Goal: Information Seeking & Learning: Learn about a topic

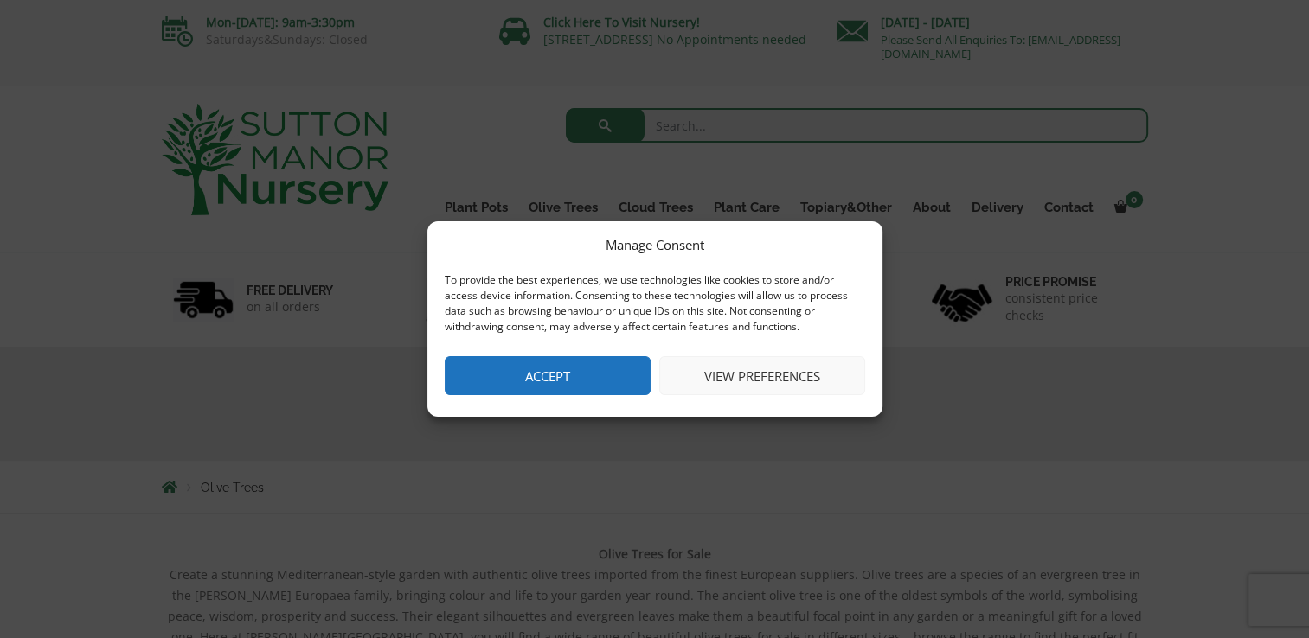
drag, startPoint x: 561, startPoint y: 379, endPoint x: 562, endPoint y: 393, distance: 13.9
click at [561, 393] on button "Accept" at bounding box center [548, 375] width 206 height 39
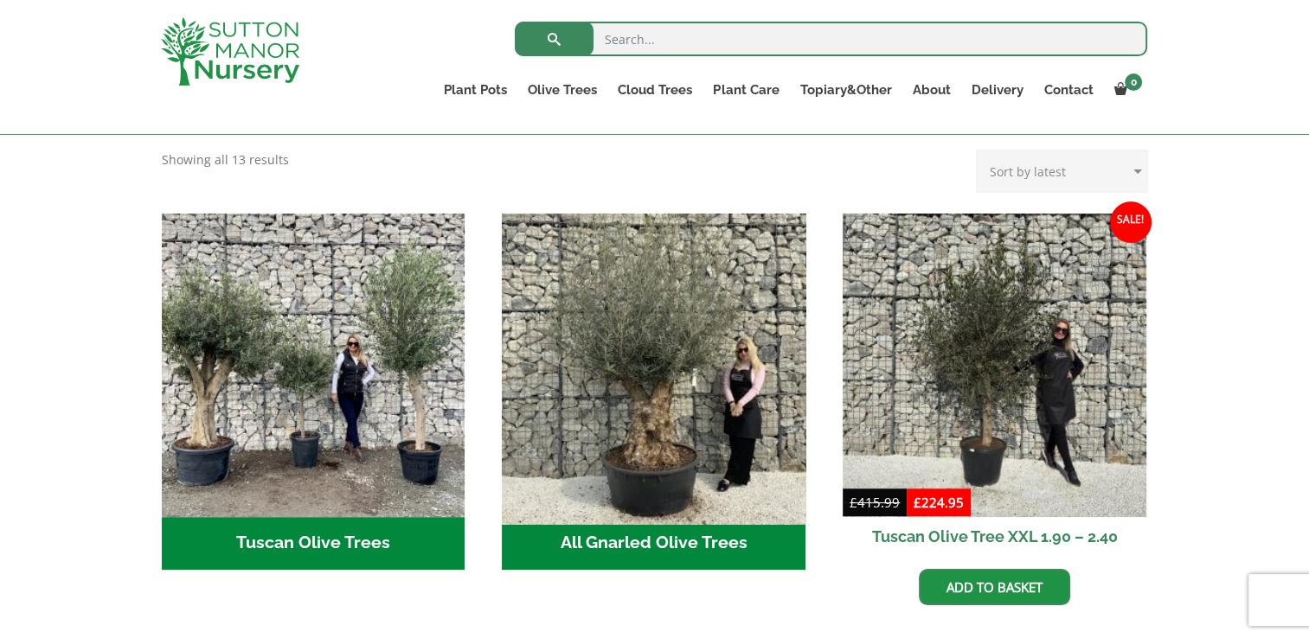
scroll to position [606, 0]
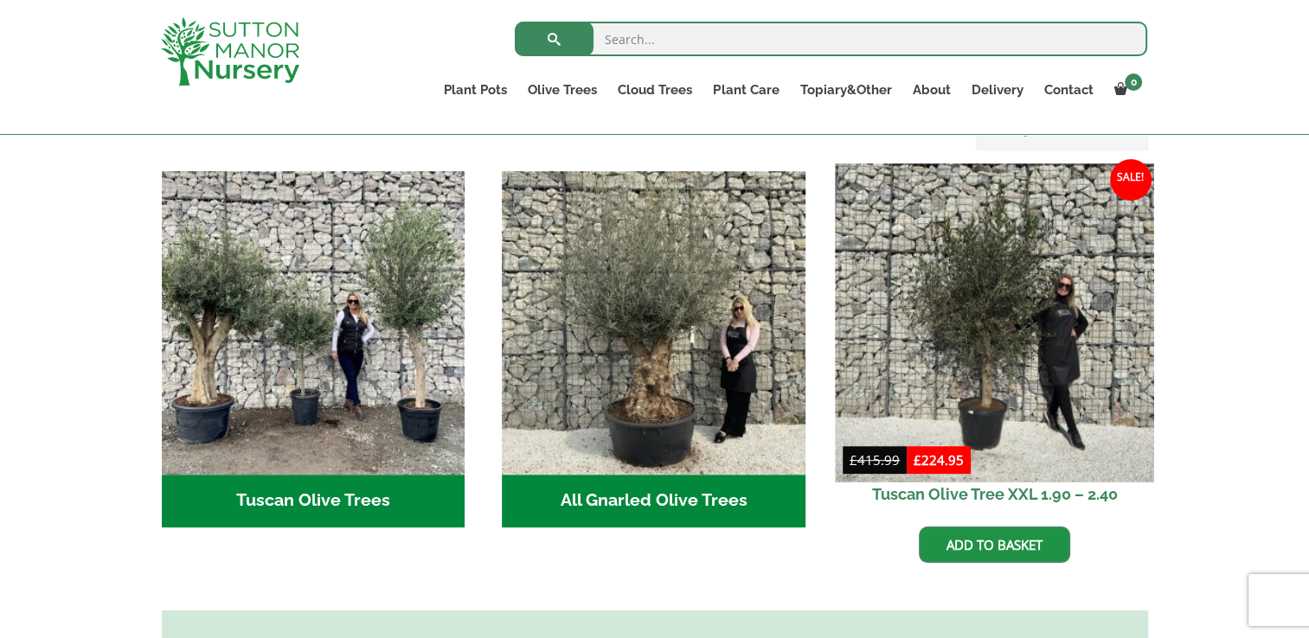
click at [1027, 379] on img at bounding box center [994, 323] width 318 height 318
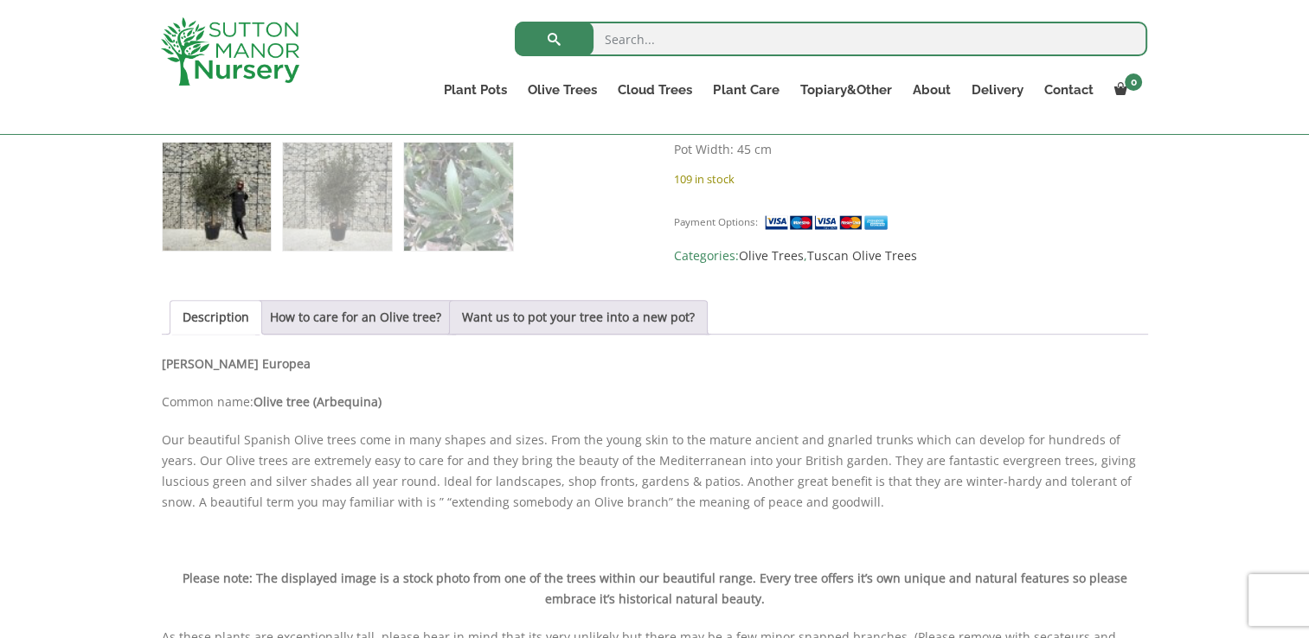
scroll to position [1038, 0]
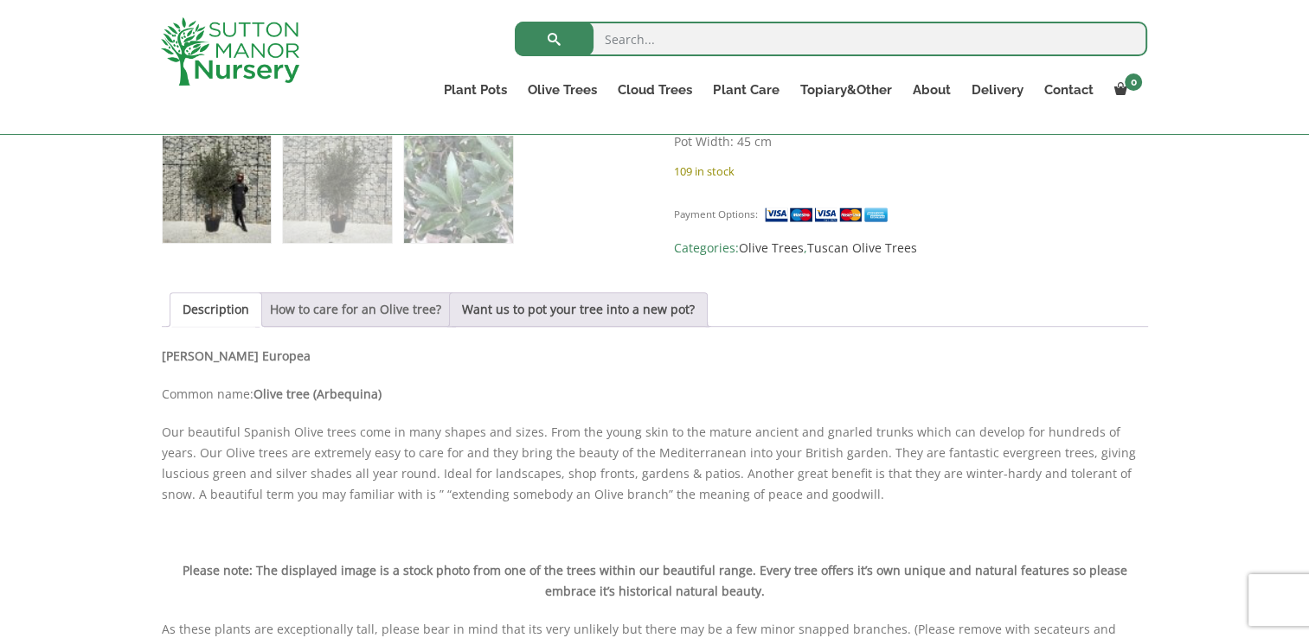
click at [353, 293] on link "How to care for an Olive tree?" at bounding box center [355, 309] width 171 height 33
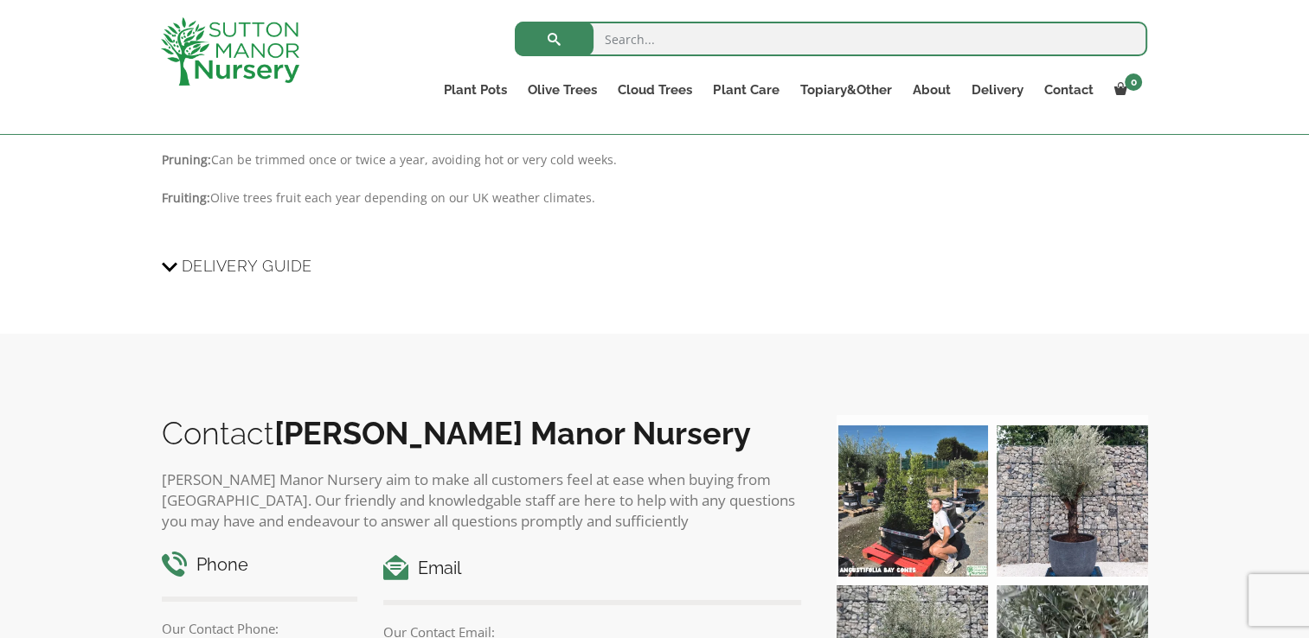
scroll to position [1557, 0]
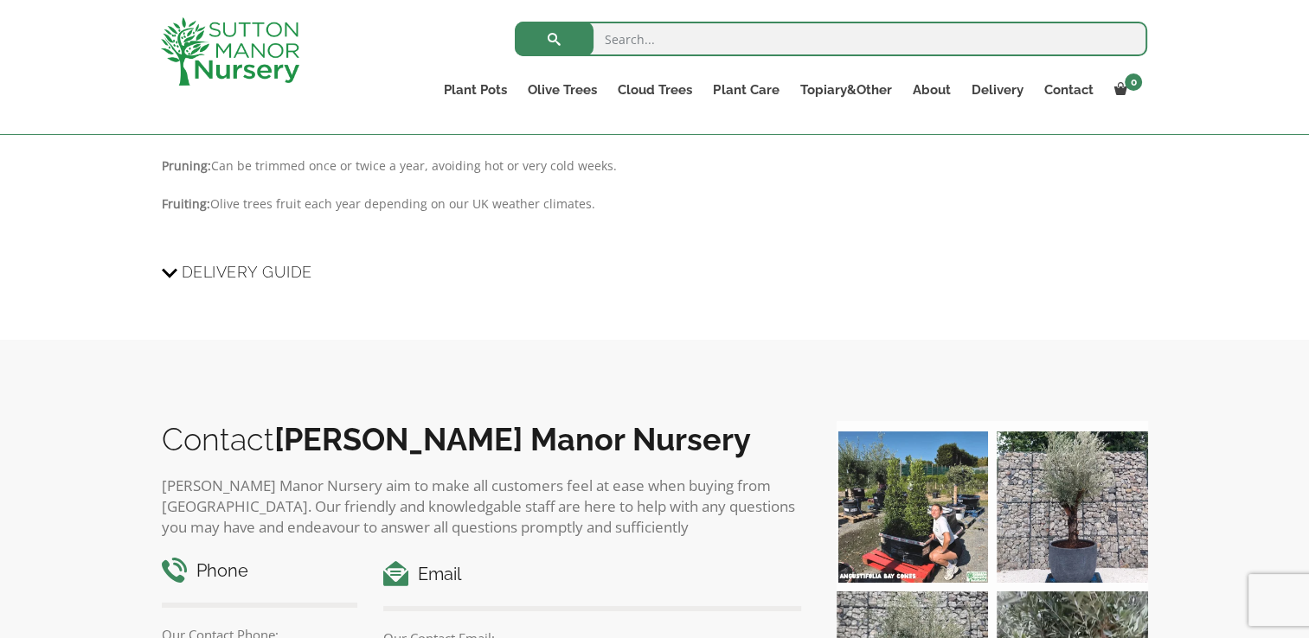
click at [162, 282] on icon at bounding box center [170, 272] width 16 height 21
click at [0, 0] on input "Delivery Guide" at bounding box center [0, 0] width 0 height 0
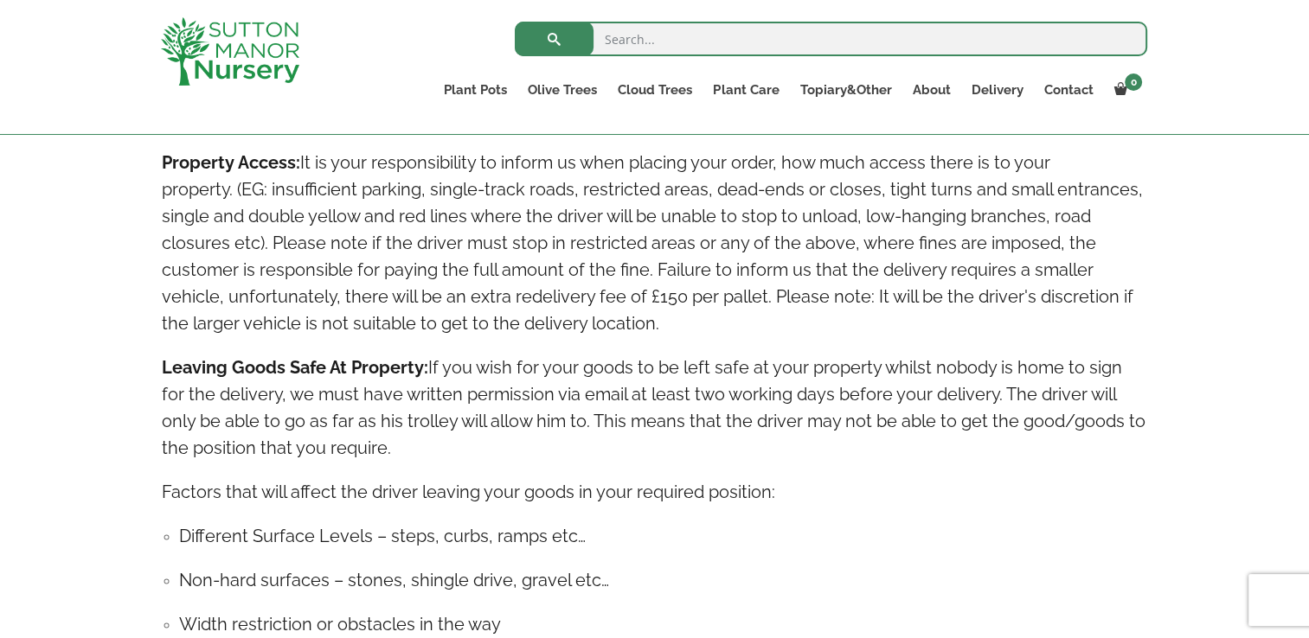
scroll to position [2941, 0]
